Goal: Complete application form

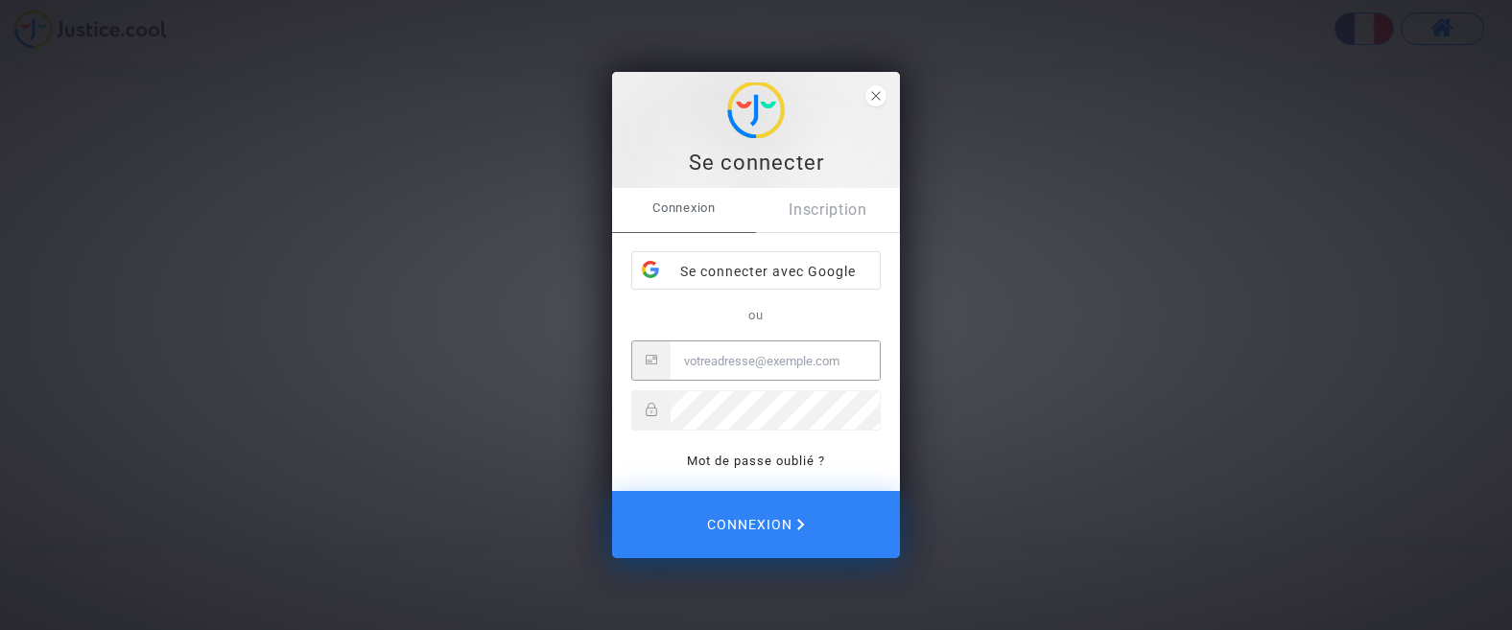
click at [742, 368] on input "Email" at bounding box center [775, 361] width 209 height 38
click at [872, 91] on icon "close" at bounding box center [876, 96] width 10 height 10
click at [874, 98] on polygon "close" at bounding box center [875, 95] width 9 height 9
